Goal: Task Accomplishment & Management: Manage account settings

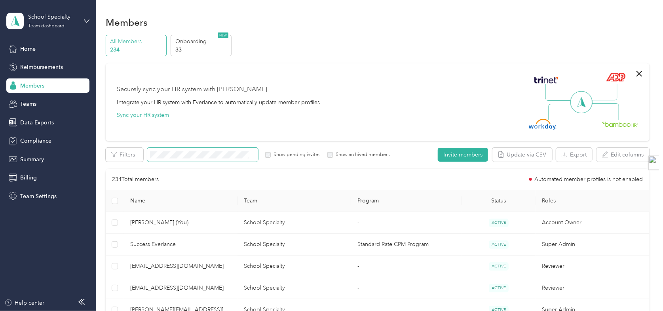
click at [176, 160] on span at bounding box center [202, 155] width 111 height 14
click at [53, 65] on span "Reimbursements" at bounding box center [41, 67] width 43 height 8
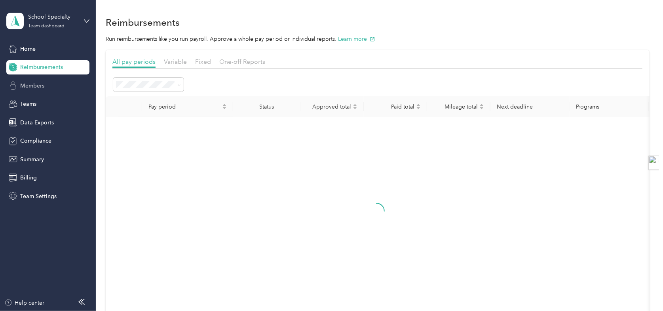
click at [40, 86] on span "Members" at bounding box center [32, 86] width 24 height 8
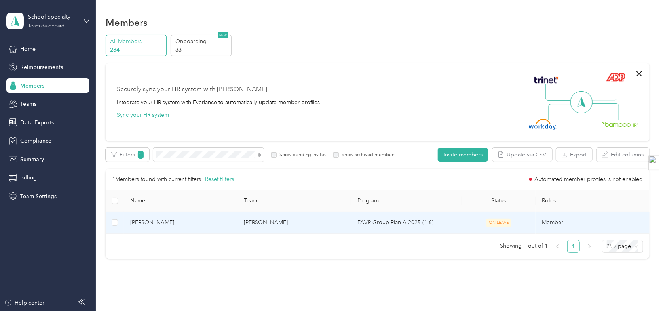
click at [302, 217] on td "[PERSON_NAME]" at bounding box center [295, 223] width 114 height 22
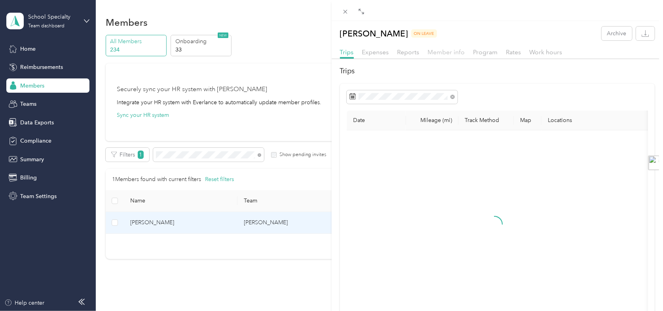
click at [447, 50] on span "Member info" at bounding box center [446, 52] width 37 height 8
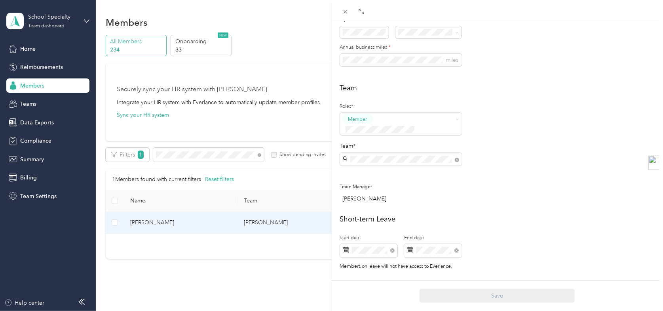
scroll to position [198, 0]
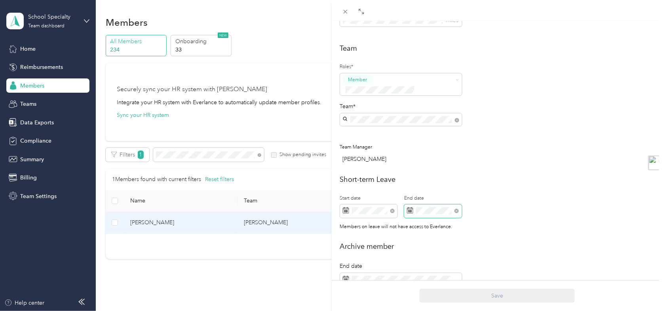
click at [458, 207] on span at bounding box center [456, 210] width 4 height 7
click at [456, 209] on icon at bounding box center [456, 211] width 4 height 4
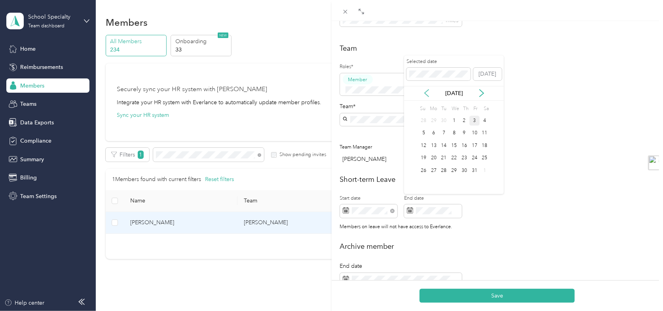
click at [428, 89] on icon at bounding box center [427, 92] width 4 height 7
click at [459, 144] on div "18" at bounding box center [464, 146] width 10 height 10
click at [546, 174] on h2 "Short-term Leave" at bounding box center [497, 179] width 315 height 11
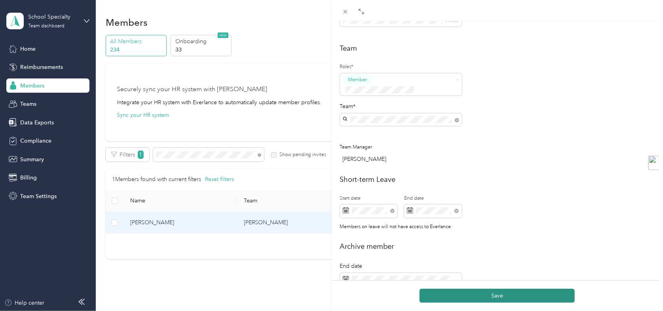
click at [479, 294] on button "Save" at bounding box center [497, 296] width 155 height 14
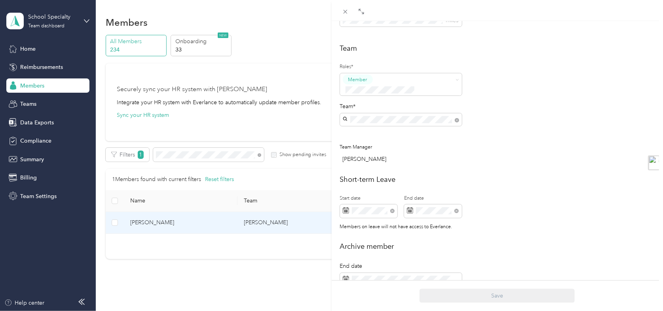
click at [271, 24] on div "[PERSON_NAME] Archive Trips Expenses Reports Member info Program Rates Work hou…" at bounding box center [331, 155] width 663 height 311
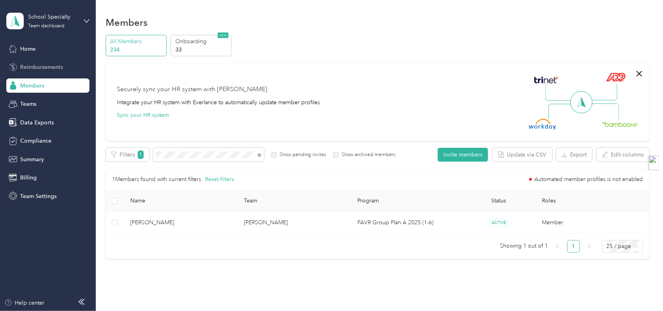
click at [58, 68] on span "Reimbursements" at bounding box center [41, 67] width 43 height 8
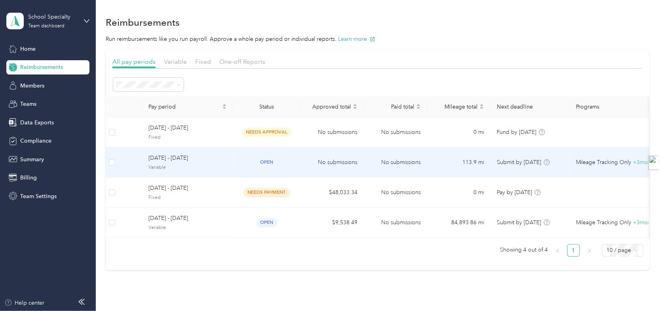
click at [186, 161] on span "[DATE] - [DATE]" at bounding box center [187, 158] width 78 height 9
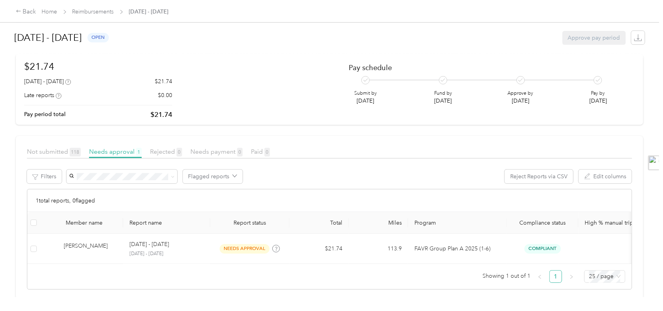
scroll to position [65, 0]
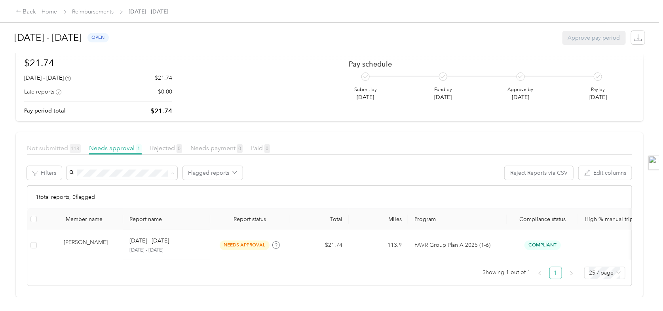
click at [51, 144] on span "Not submitted 118" at bounding box center [54, 148] width 54 height 8
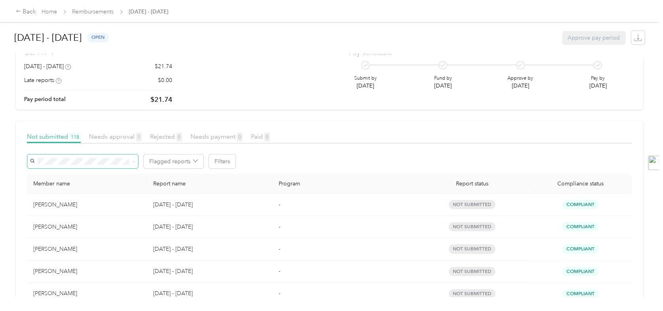
click at [116, 155] on span at bounding box center [82, 161] width 111 height 14
click at [115, 140] on div "Needs approval 1" at bounding box center [115, 137] width 53 height 10
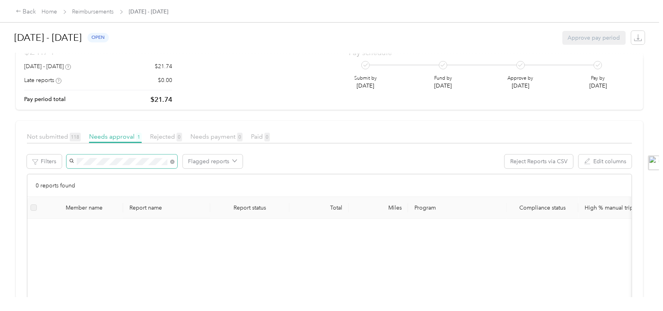
click at [36, 148] on div "Not submitted 118 Needs approval 1 Rejected 0 Needs payment 0 Paid 0 Filters Fl…" at bounding box center [329, 276] width 605 height 289
click at [173, 162] on icon at bounding box center [172, 162] width 4 height 4
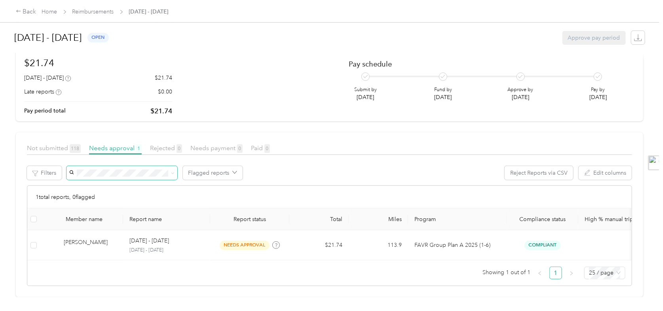
click at [381, 186] on div "1 total reports, 0 flagged" at bounding box center [329, 197] width 605 height 23
click at [56, 14] on link "Home" at bounding box center [49, 11] width 15 height 7
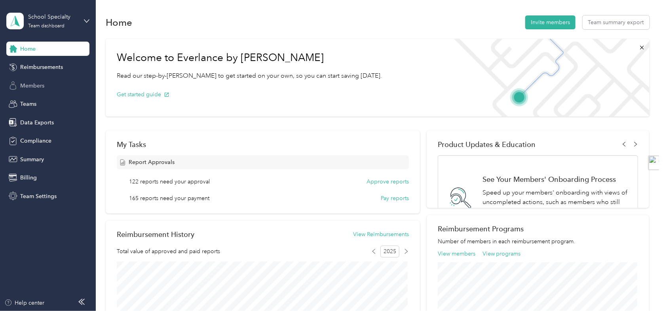
click at [35, 82] on span "Members" at bounding box center [32, 86] width 24 height 8
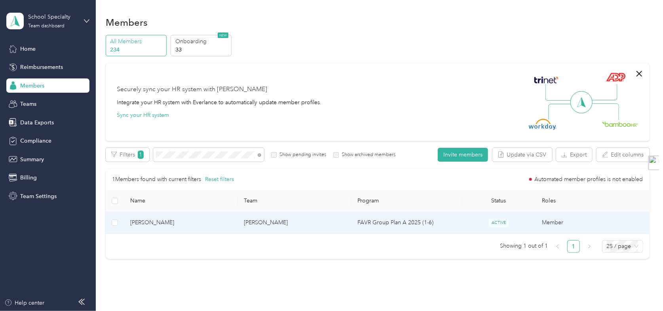
click at [273, 224] on td "[PERSON_NAME]" at bounding box center [295, 223] width 114 height 22
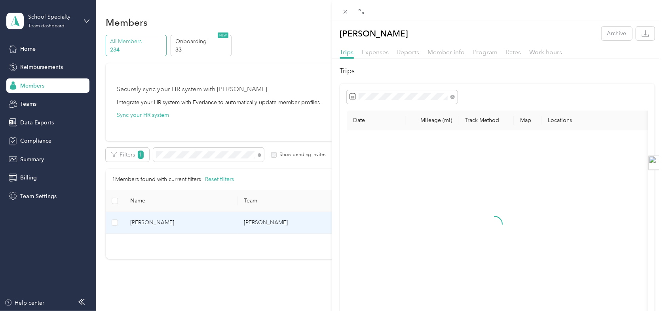
click at [521, 54] on div "Trips Expenses Reports Member info Program Rates Work hours" at bounding box center [498, 53] width 332 height 11
click at [511, 52] on span "Rates" at bounding box center [513, 52] width 15 height 8
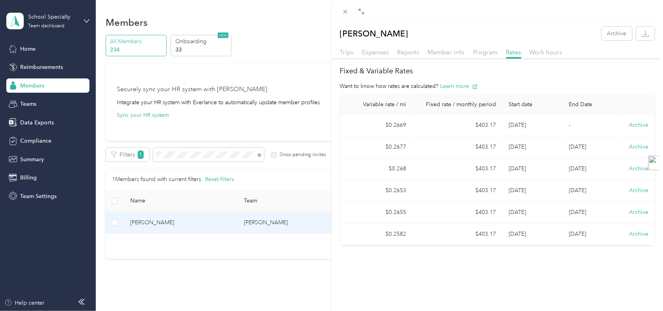
click at [523, 126] on td "[DATE]" at bounding box center [532, 125] width 60 height 22
click at [286, 29] on div "[PERSON_NAME] Archive Trips Expenses Reports Member info Program Rates Work hou…" at bounding box center [331, 155] width 663 height 311
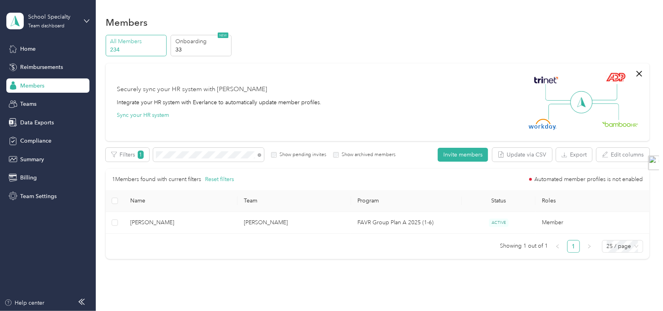
click at [428, 82] on div "Securely sync your HR system with Everlance Integrate your HR system with Everl…" at bounding box center [374, 101] width 515 height 55
click at [29, 42] on div "Home" at bounding box center [47, 49] width 83 height 14
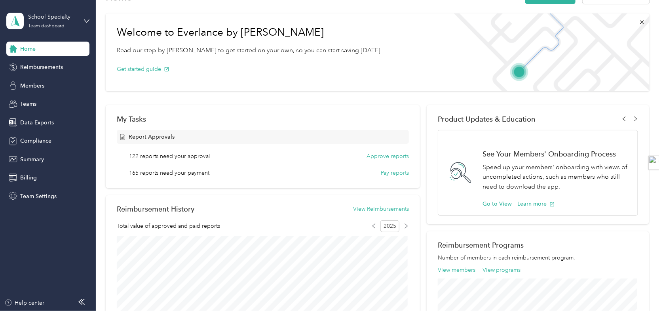
scroll to position [40, 0]
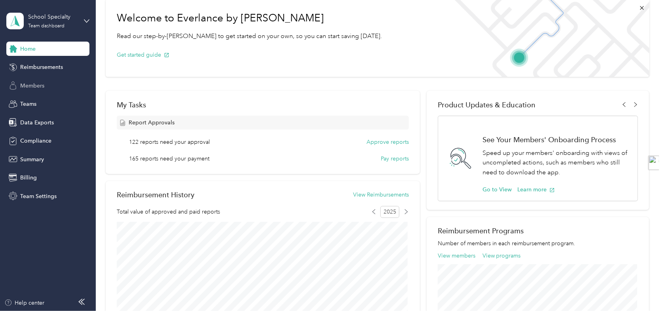
click at [36, 85] on span "Members" at bounding box center [32, 86] width 24 height 8
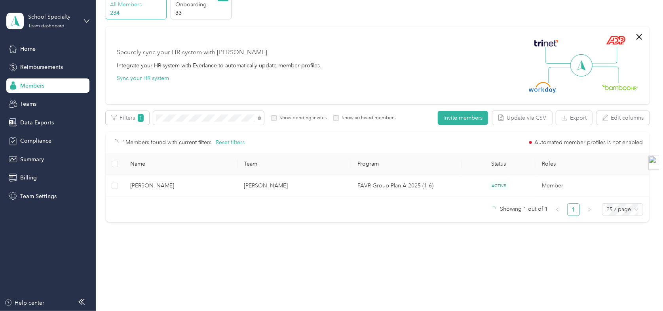
scroll to position [36, 0]
click at [256, 199] on div "1 Members found with current filters Reset filters Automated member profiles is…" at bounding box center [378, 174] width 544 height 84
click at [140, 114] on div "Filters 1 Show pending invites Show archived members" at bounding box center [251, 118] width 290 height 14
click at [48, 64] on span "Reimbursements" at bounding box center [41, 67] width 43 height 8
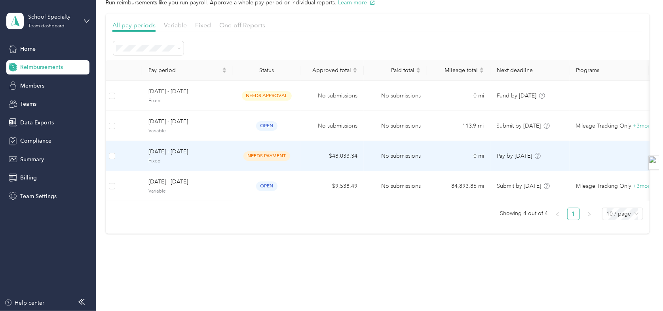
click at [206, 160] on span "Fixed" at bounding box center [187, 161] width 78 height 7
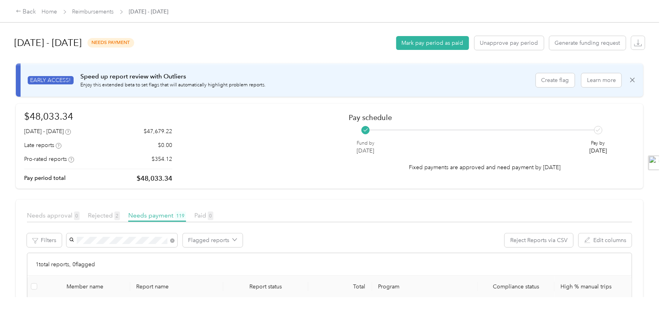
click at [115, 249] on li "[PERSON_NAME]" at bounding box center [121, 255] width 111 height 14
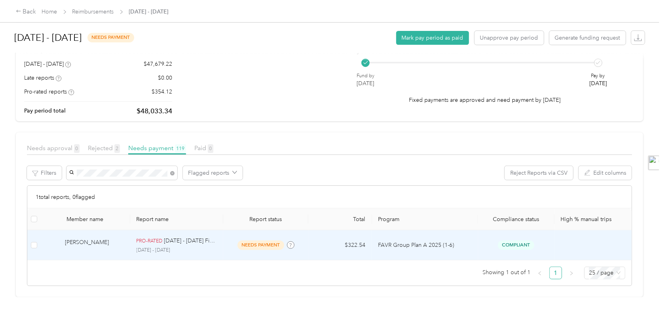
click at [183, 238] on p "[DATE] - [DATE] Fixed Payment" at bounding box center [190, 240] width 53 height 9
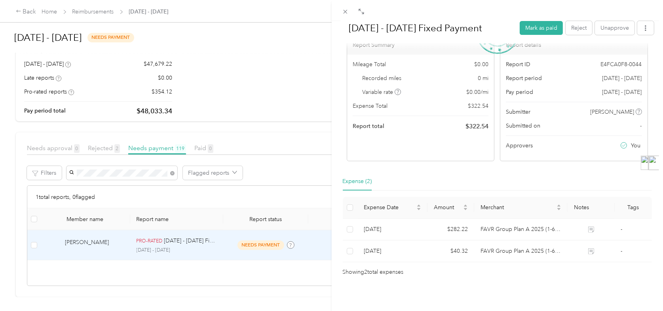
scroll to position [50, 0]
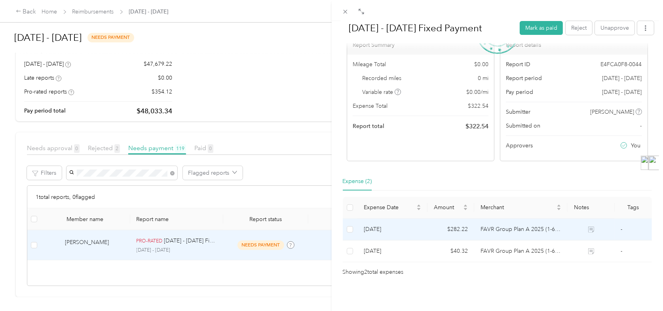
click at [494, 226] on td "FAVR Group Plan A 2025 (1-6) FAVR program" at bounding box center [520, 230] width 93 height 22
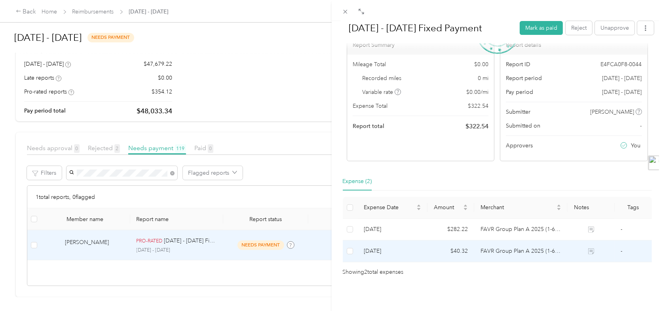
click at [602, 243] on td at bounding box center [591, 251] width 47 height 22
click at [621, 247] on span "-" at bounding box center [622, 250] width 2 height 7
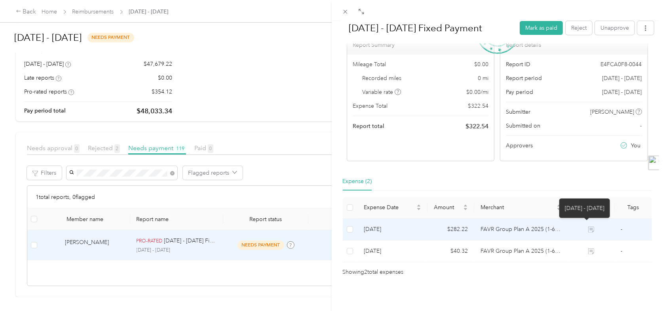
click at [588, 226] on icon at bounding box center [591, 229] width 6 height 6
click at [589, 219] on td at bounding box center [591, 230] width 47 height 22
click at [590, 228] on icon at bounding box center [592, 230] width 4 height 4
click at [588, 226] on icon at bounding box center [591, 229] width 6 height 6
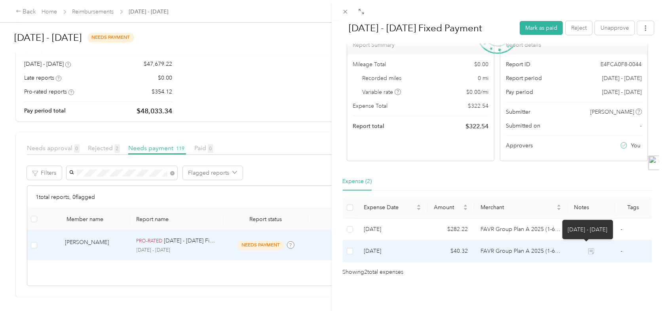
click at [588, 248] on icon at bounding box center [591, 251] width 6 height 6
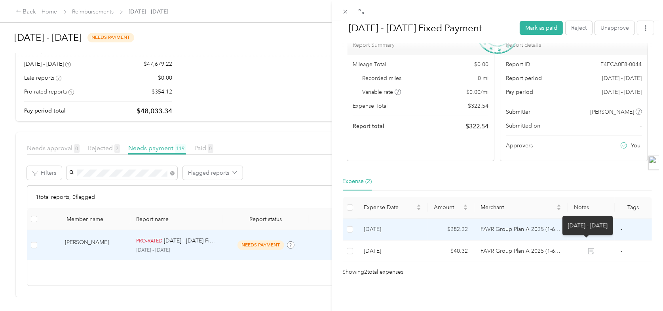
click at [530, 224] on td "FAVR Group Plan A 2025 (1-6) FAVR program" at bounding box center [520, 230] width 93 height 22
click at [588, 226] on icon at bounding box center [591, 229] width 6 height 6
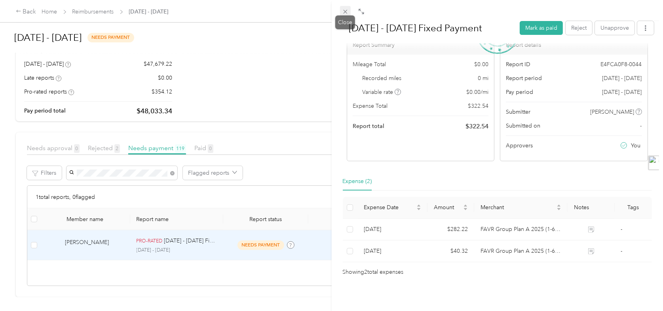
click at [348, 12] on icon at bounding box center [345, 11] width 7 height 7
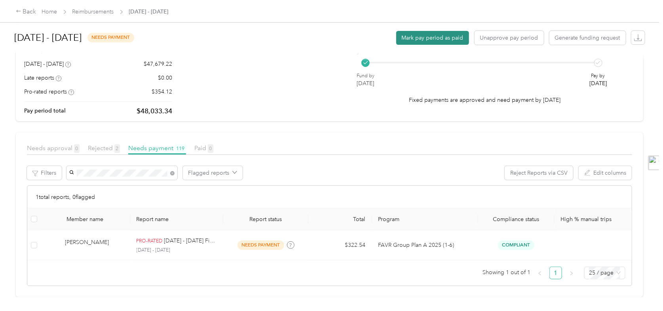
click at [411, 41] on button "Mark pay period as paid" at bounding box center [432, 38] width 73 height 14
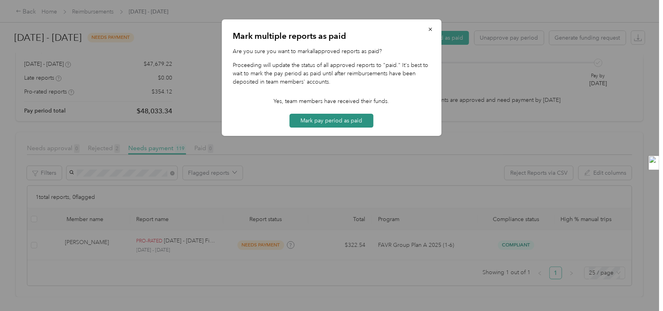
click at [323, 122] on button "Mark pay period as paid" at bounding box center [332, 121] width 84 height 14
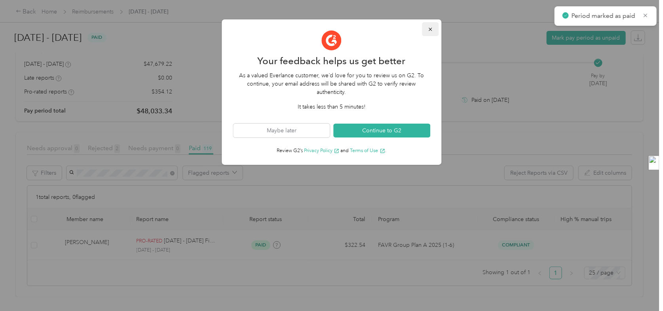
click at [430, 26] on span "button" at bounding box center [431, 29] width 6 height 7
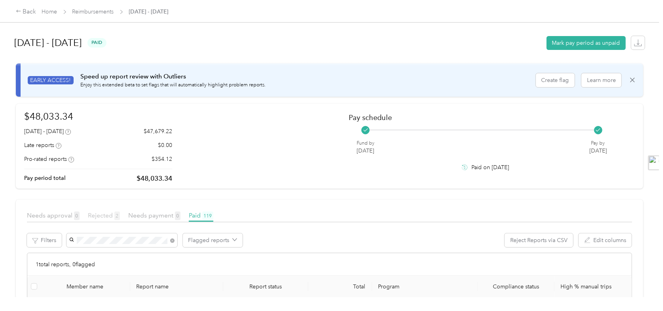
click at [102, 215] on span "Rejected 2" at bounding box center [104, 215] width 32 height 8
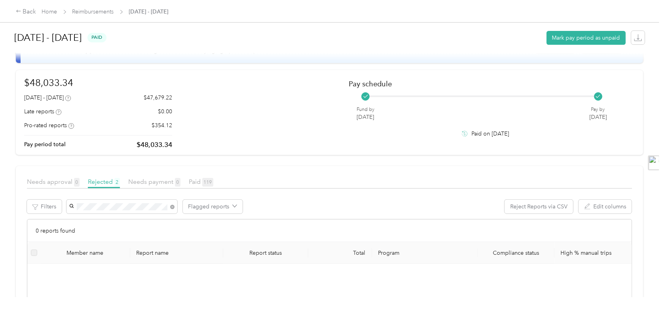
scroll to position [119, 0]
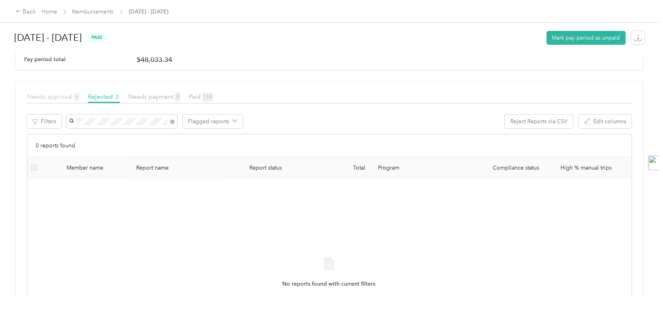
click at [58, 99] on span "Needs approval 0" at bounding box center [53, 97] width 53 height 8
click at [97, 10] on link "Reimbursements" at bounding box center [93, 11] width 42 height 7
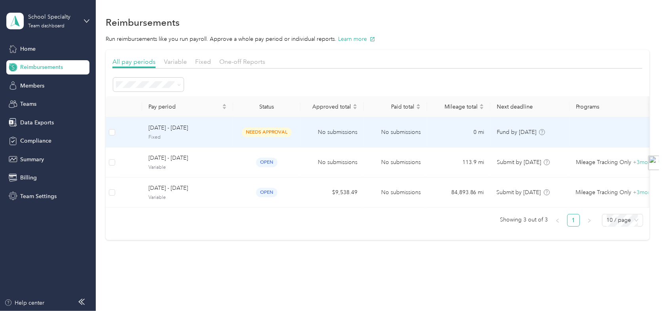
click at [214, 126] on span "[DATE] - [DATE]" at bounding box center [187, 128] width 78 height 9
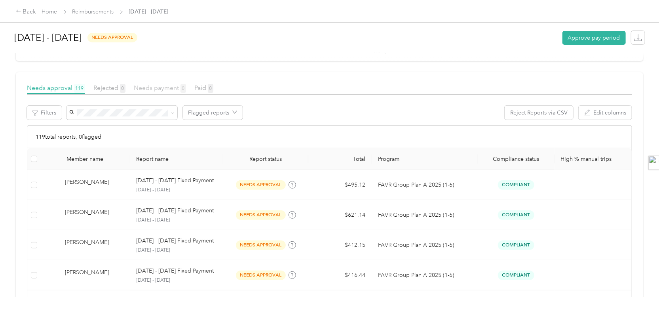
scroll to position [119, 0]
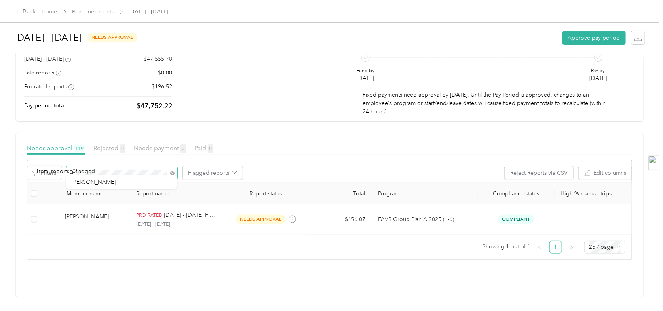
scroll to position [78, 0]
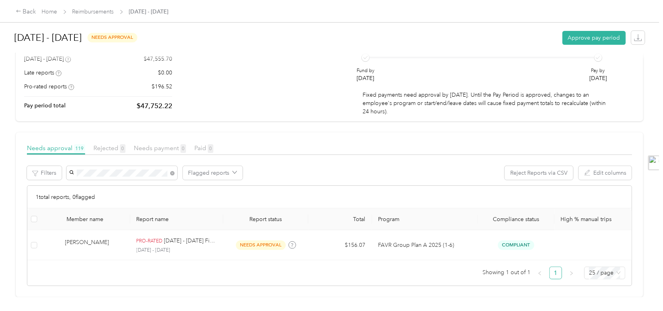
click at [280, 154] on div "Needs approval 119 Rejected 0 Needs payment 0 Paid 0 Filters Flagged reports Re…" at bounding box center [329, 214] width 605 height 143
click at [208, 84] on div "$47,752.22 [DATE] - [DATE] $47,555.70 Late reports $0.00 Pro-rated reports $196…" at bounding box center [329, 76] width 611 height 79
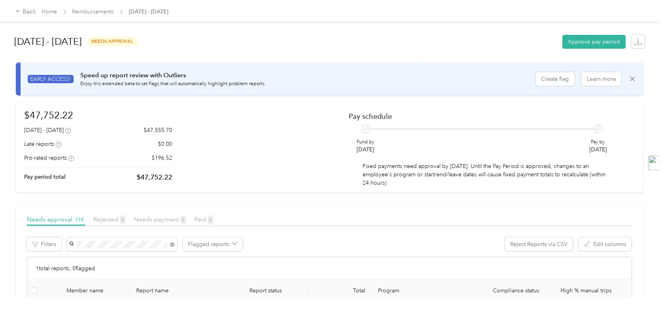
scroll to position [0, 0]
